Goal: Navigation & Orientation: Go to known website

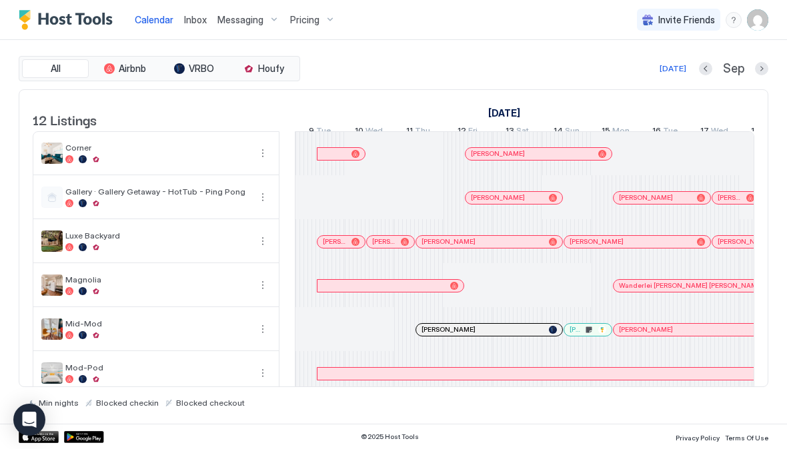
scroll to position [0, 741]
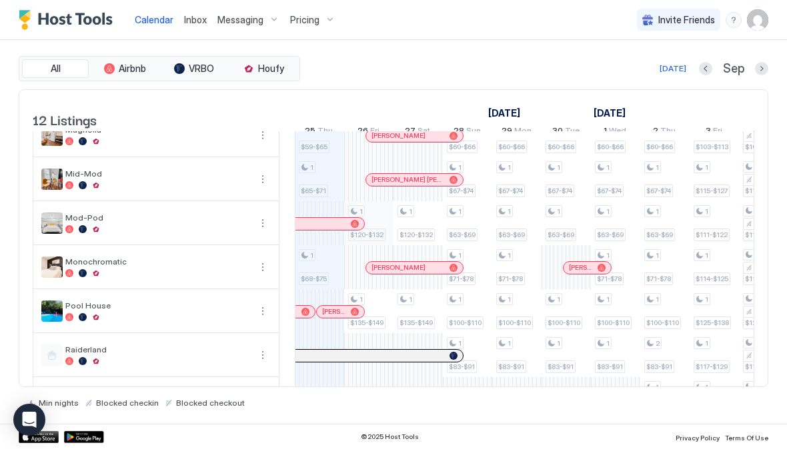
scroll to position [153, 0]
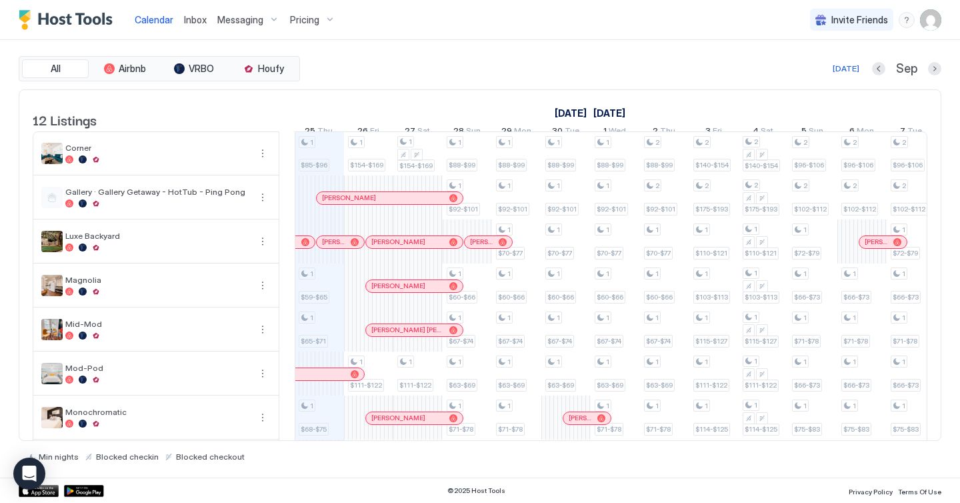
click at [389, 71] on div "Today Sep" at bounding box center [622, 69] width 639 height 16
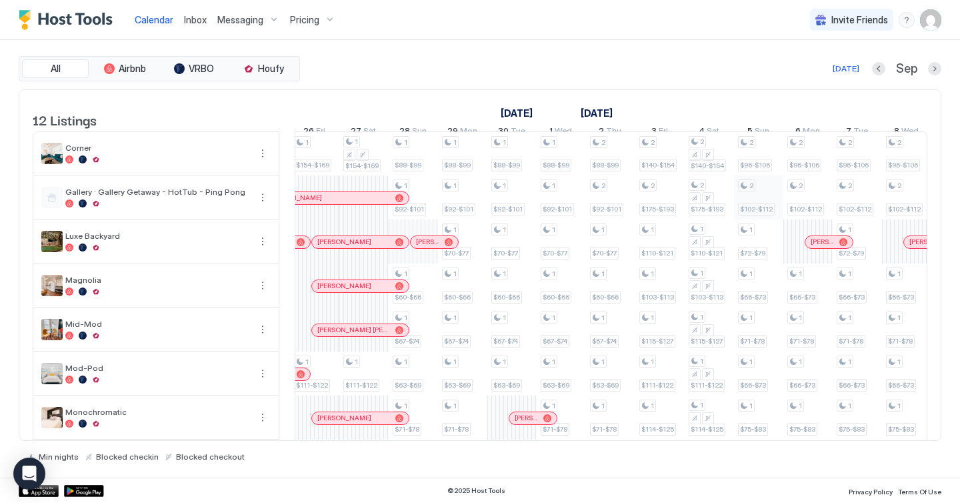
scroll to position [0, 746]
